Goal: Find specific page/section: Find specific page/section

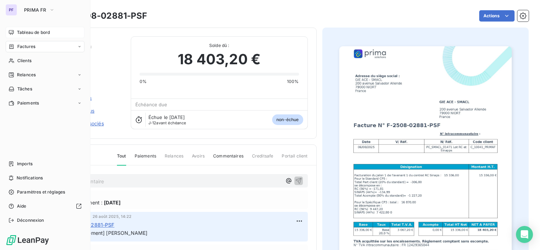
click at [33, 30] on span "Tableau de bord" at bounding box center [33, 32] width 33 height 6
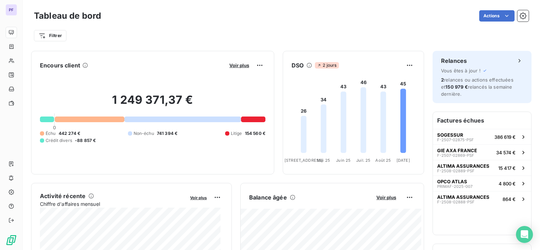
click at [319, 20] on div "Actions" at bounding box center [320, 15] width 420 height 11
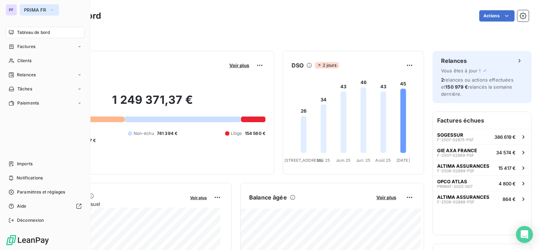
click at [42, 5] on button "PRIMA FR" at bounding box center [39, 9] width 39 height 11
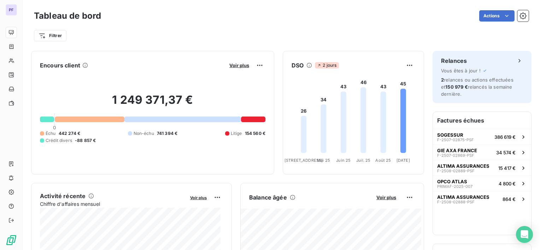
click at [179, 19] on div "Actions" at bounding box center [320, 15] width 420 height 11
